Goal: Navigation & Orientation: Find specific page/section

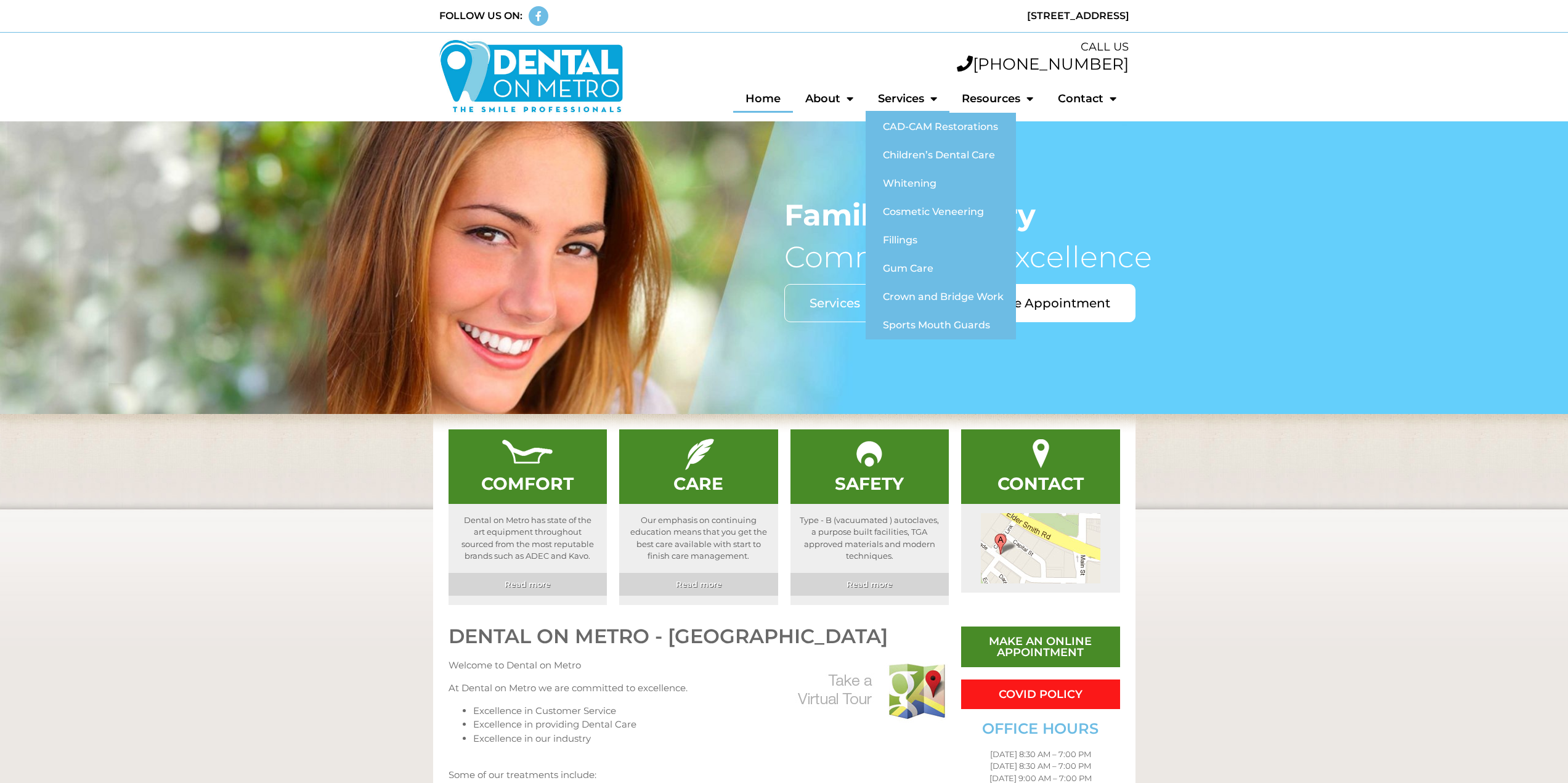
click at [923, 97] on link "Services" at bounding box center [907, 99] width 84 height 28
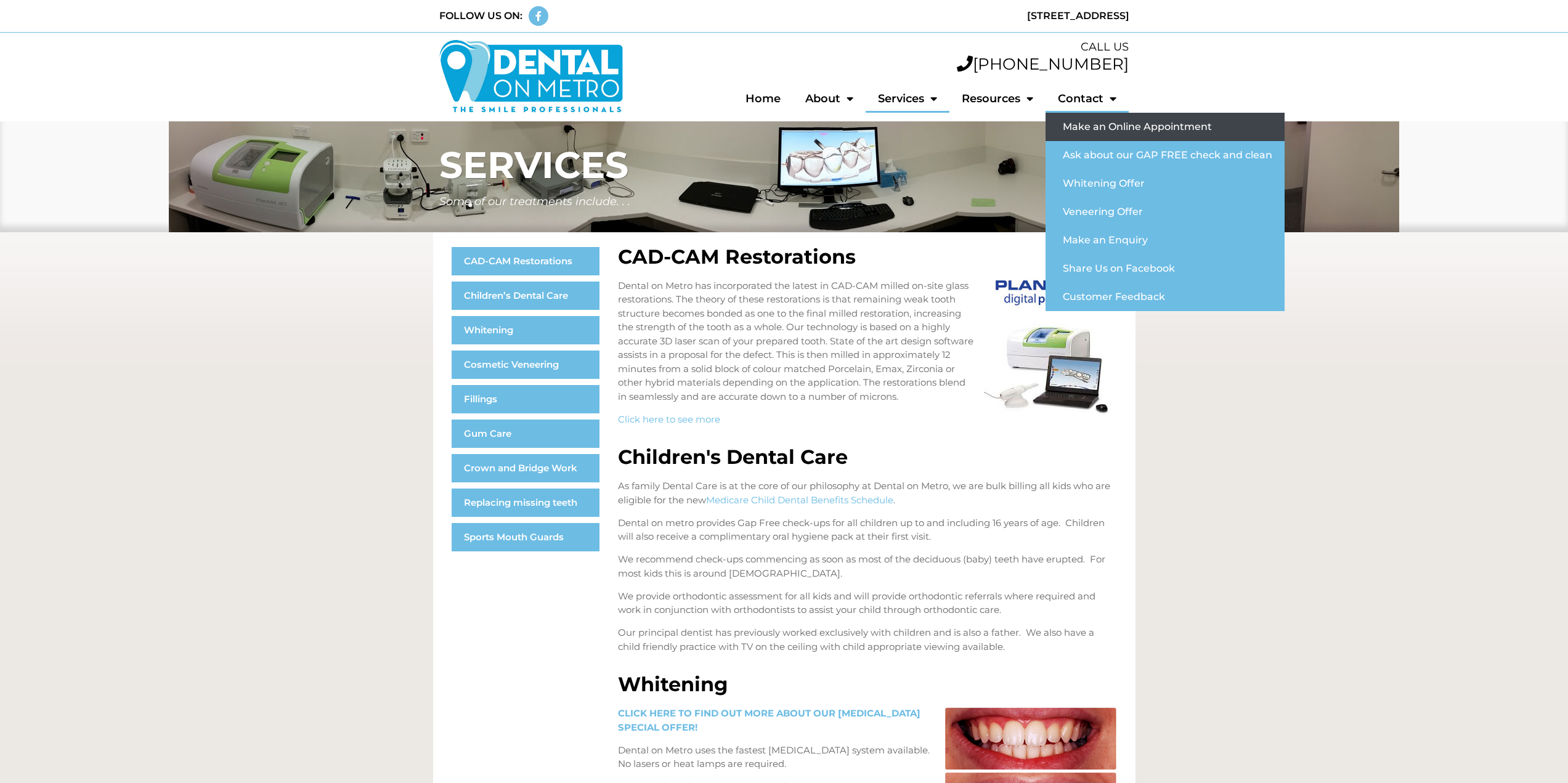
click at [1084, 127] on link "Make an Online Appointment" at bounding box center [1165, 127] width 239 height 28
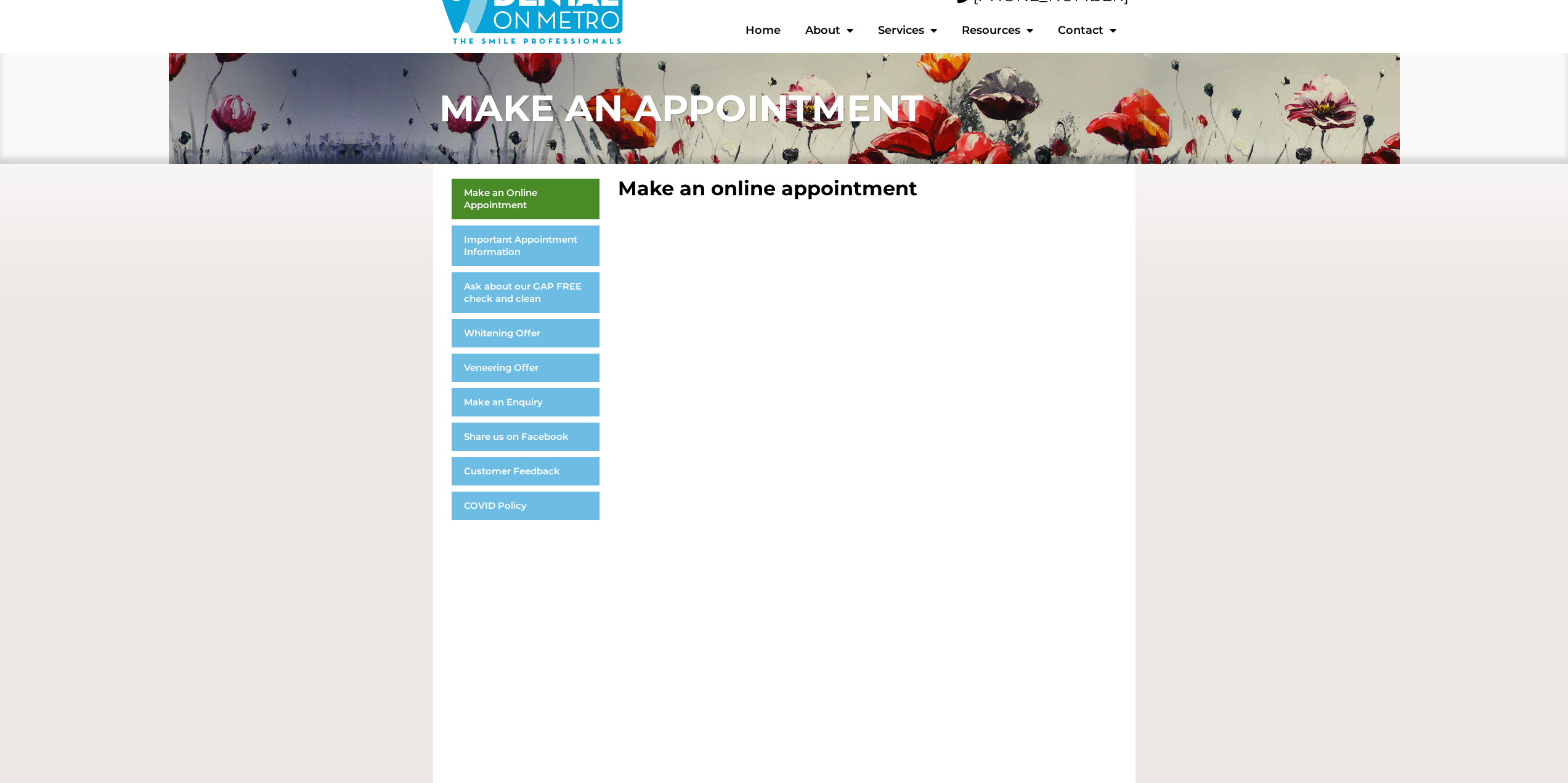
scroll to position [62, 0]
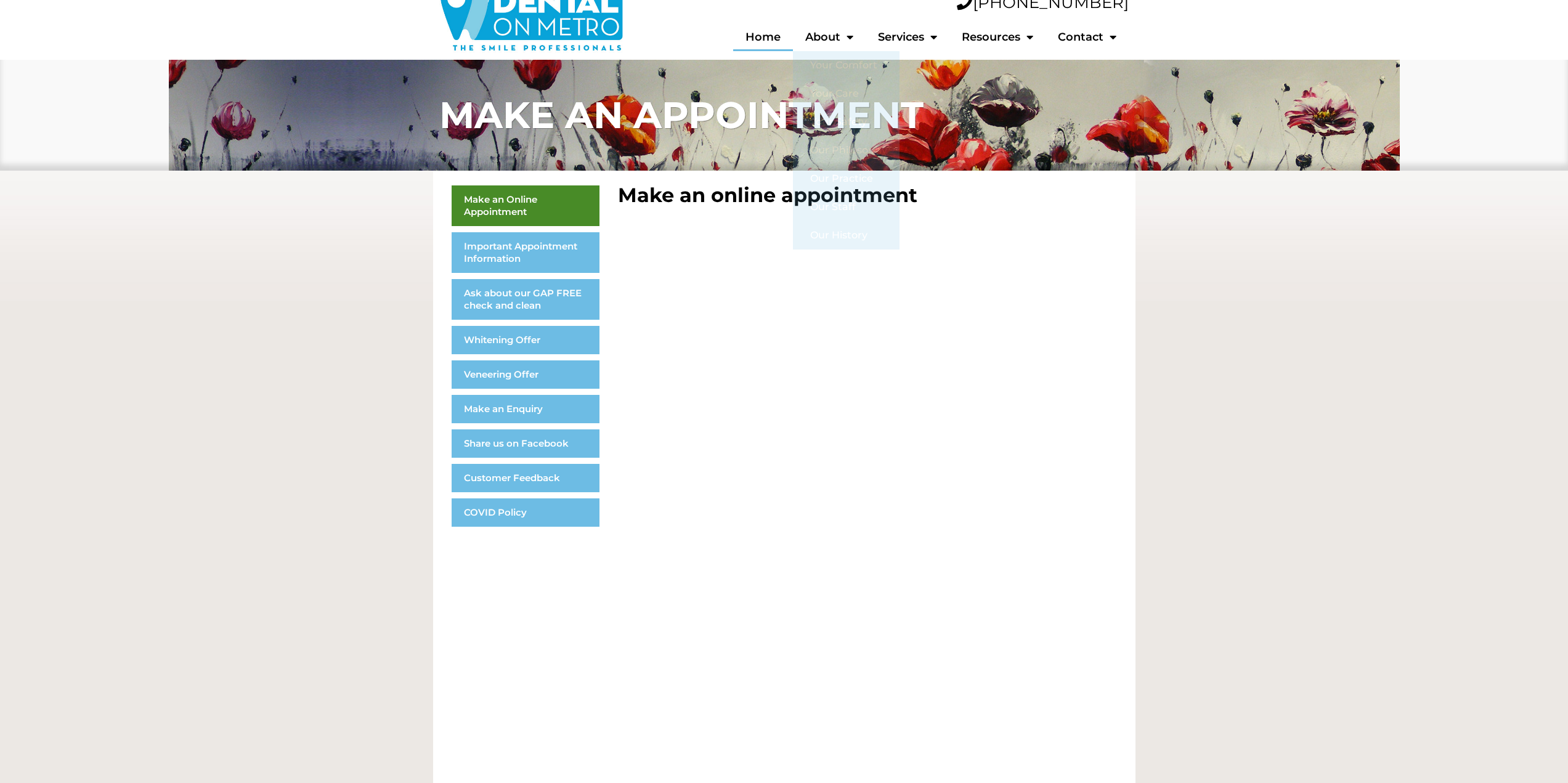
click at [766, 41] on link "Home" at bounding box center [762, 37] width 60 height 28
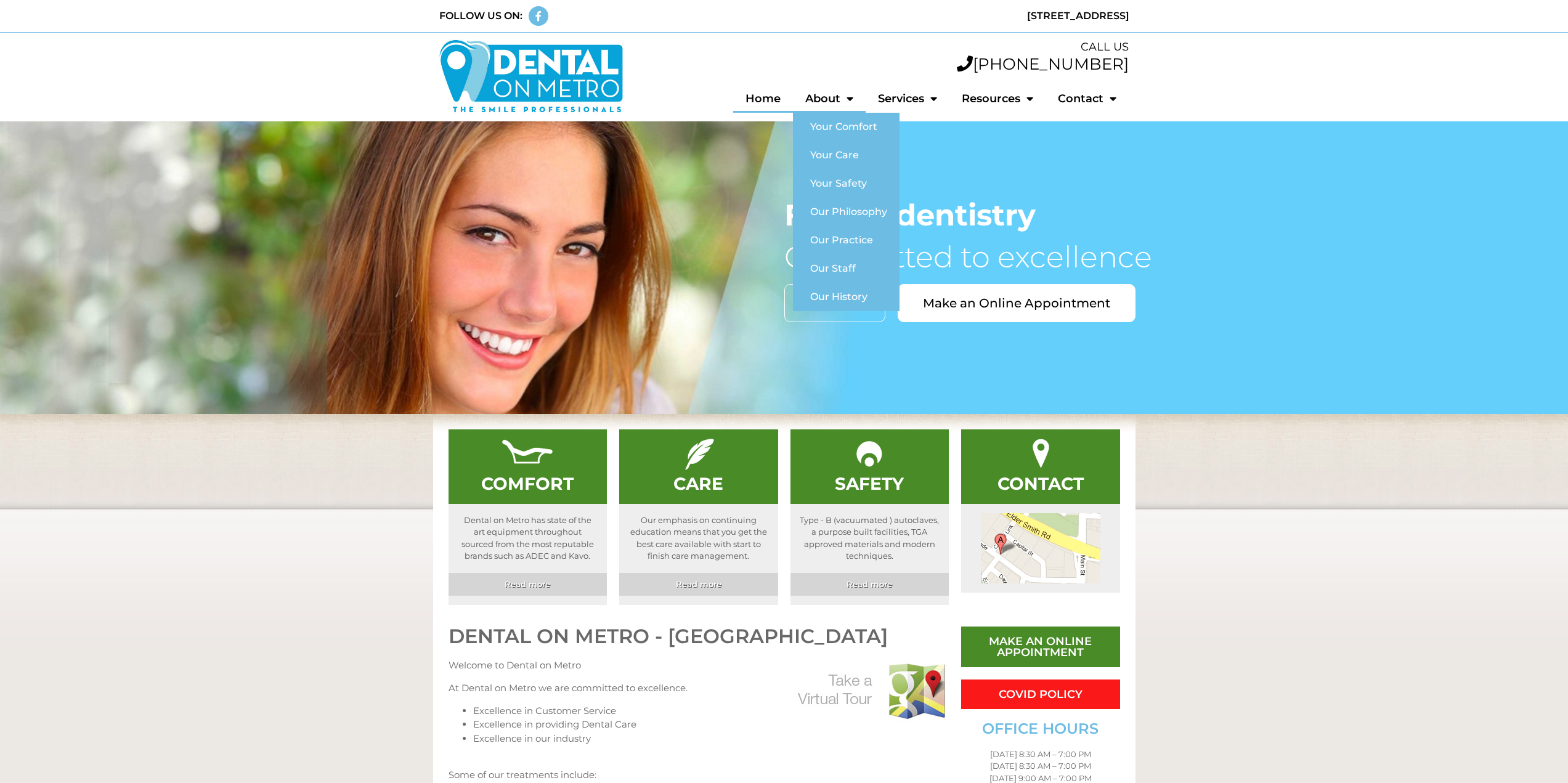
click at [837, 91] on link "About" at bounding box center [829, 99] width 73 height 28
click at [840, 270] on link "Our Staff" at bounding box center [846, 268] width 107 height 28
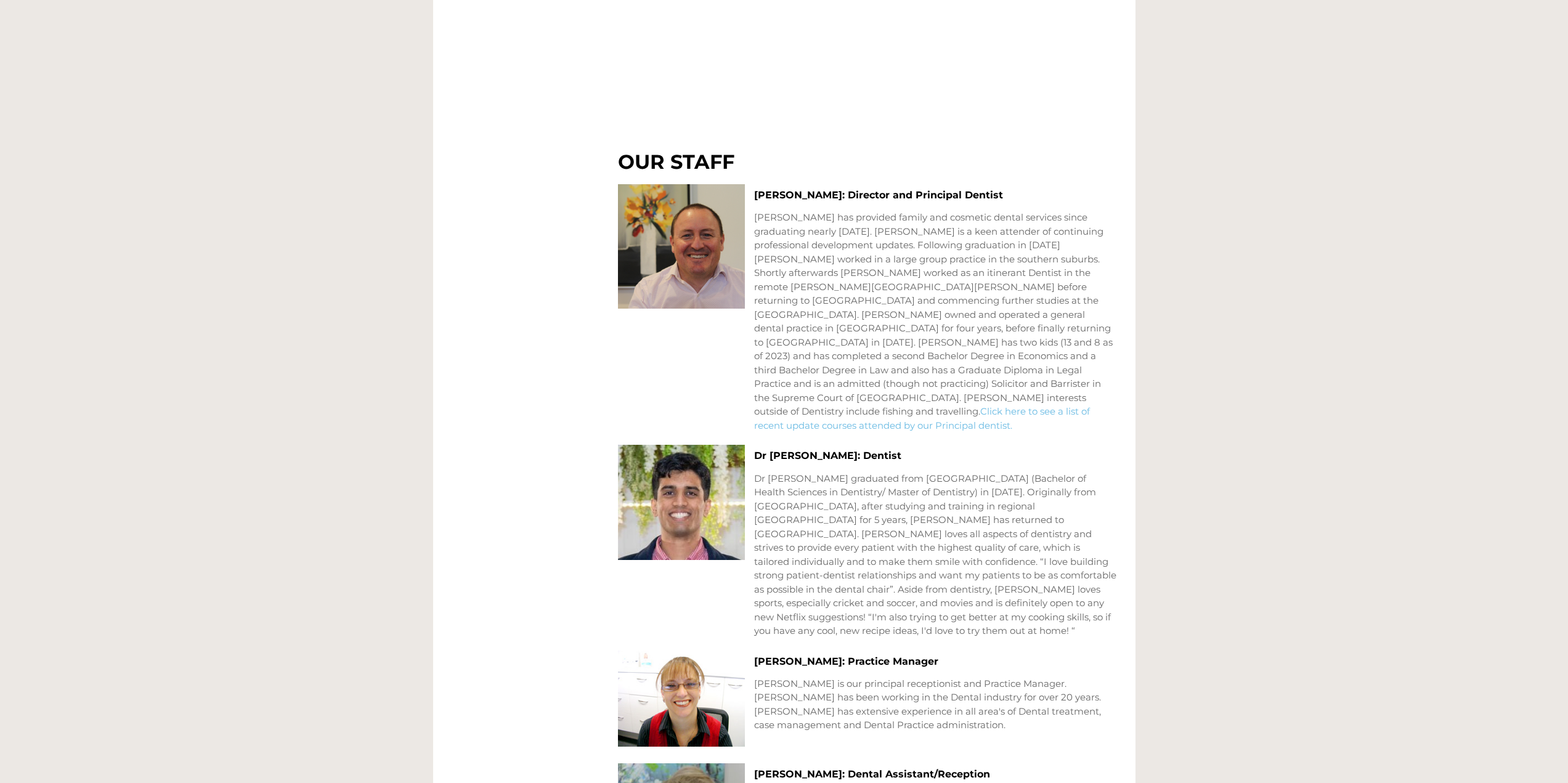
scroll to position [654, 0]
